Goal: Entertainment & Leisure: Consume media (video, audio)

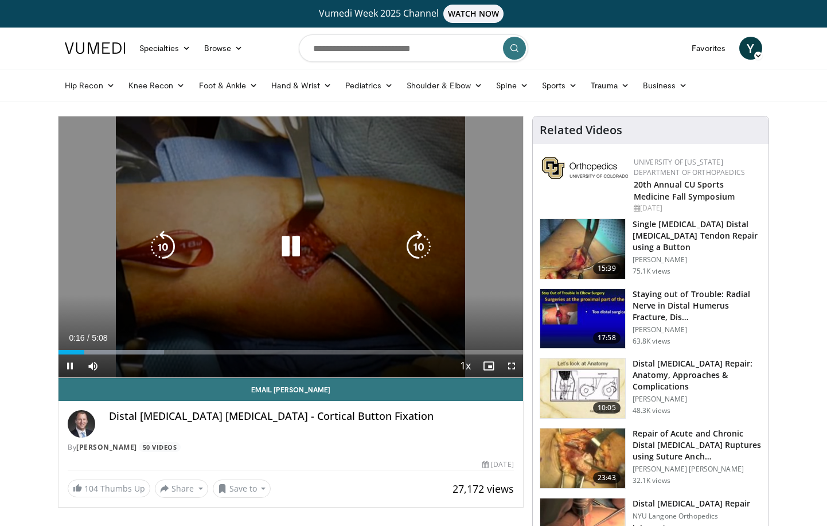
click at [423, 252] on icon "Video Player" at bounding box center [419, 247] width 32 height 32
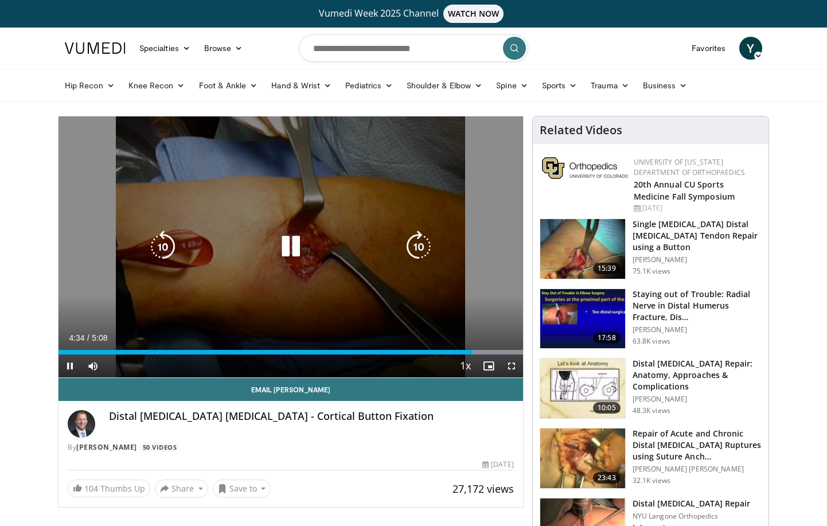
click at [287, 237] on icon "Video Player" at bounding box center [291, 247] width 32 height 32
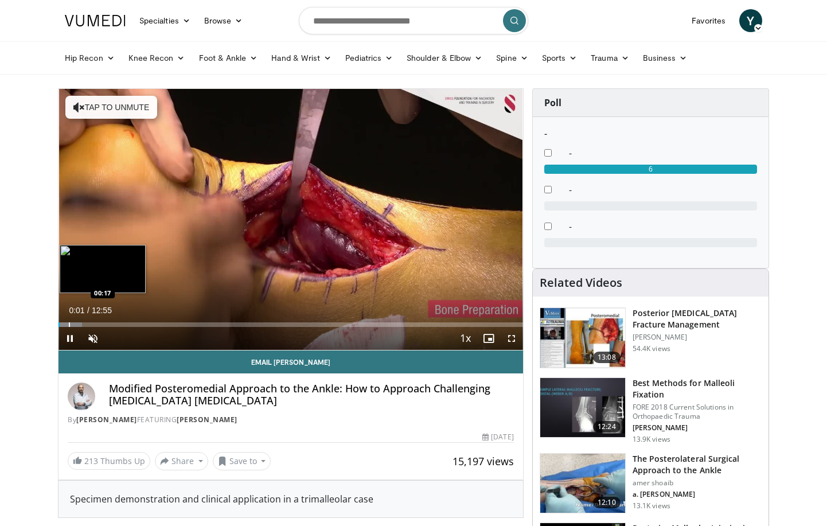
click at [69, 325] on div "Progress Bar" at bounding box center [69, 324] width 1 height 5
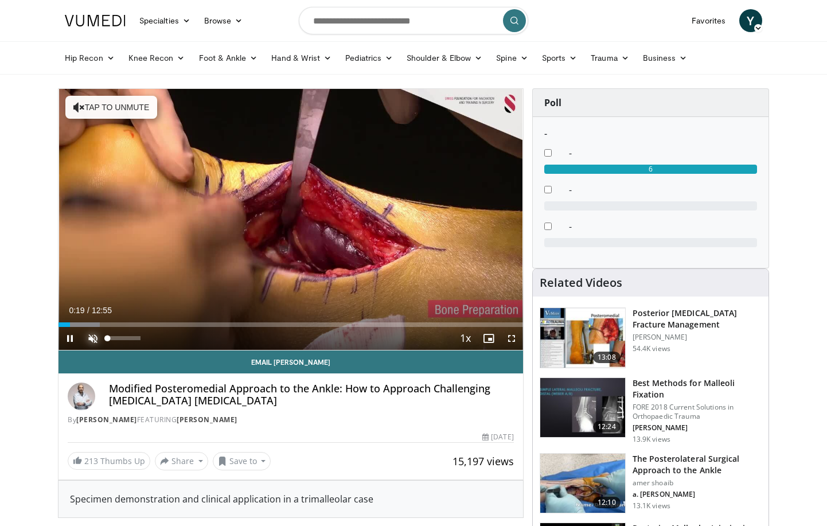
click at [90, 337] on span "Video Player" at bounding box center [92, 338] width 23 height 23
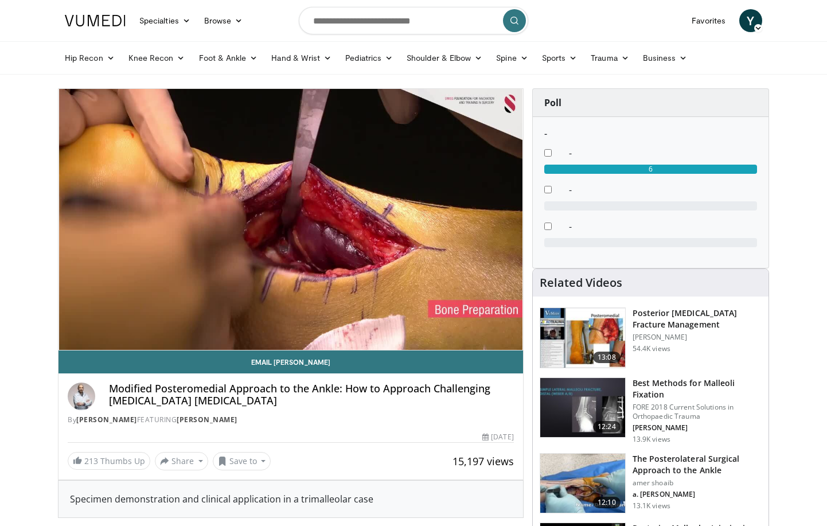
drag, startPoint x: 82, startPoint y: 325, endPoint x: 89, endPoint y: 325, distance: 6.9
click at [83, 325] on video-js "**********" at bounding box center [290, 219] width 464 height 261
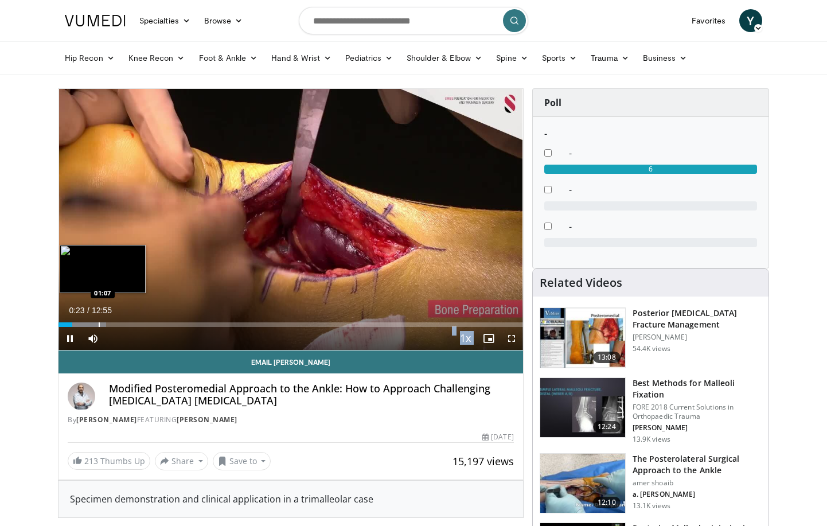
click at [99, 325] on div "Progress Bar" at bounding box center [99, 324] width 1 height 5
click at [132, 324] on div "Progress Bar" at bounding box center [132, 324] width 1 height 5
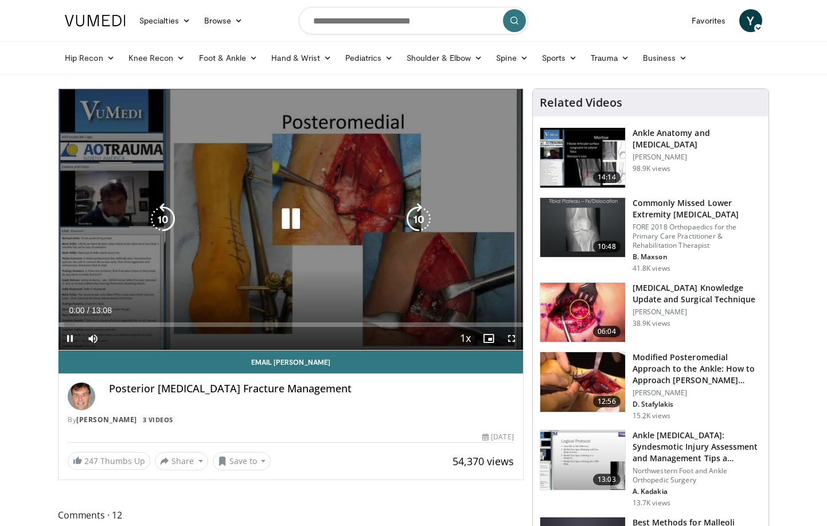
click at [292, 216] on icon "Video Player" at bounding box center [291, 219] width 32 height 32
